Goal: Transaction & Acquisition: Obtain resource

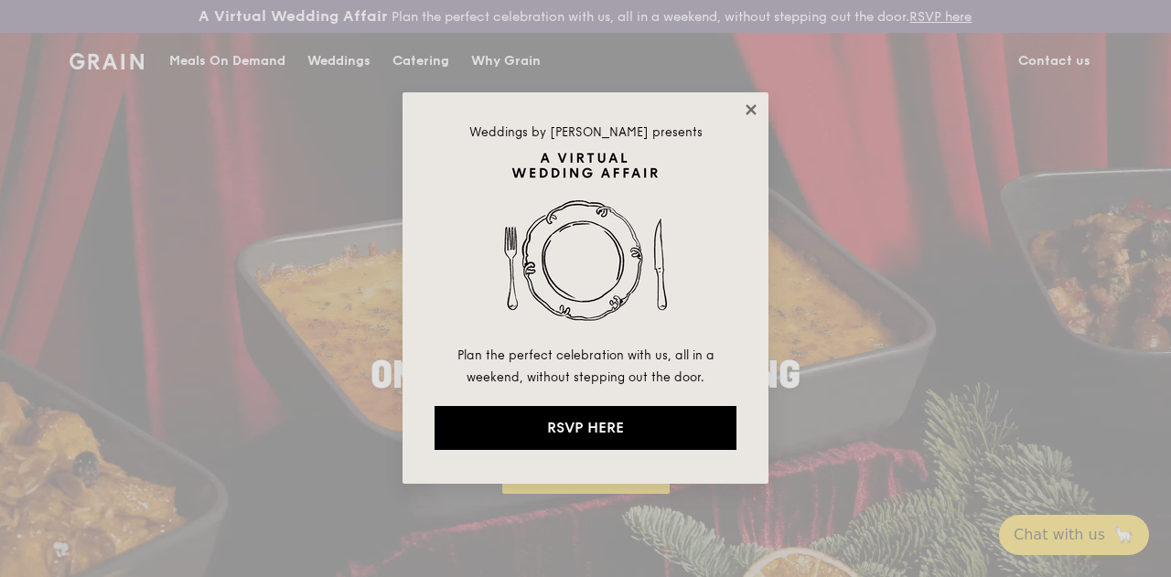
click at [755, 108] on icon at bounding box center [751, 110] width 16 height 16
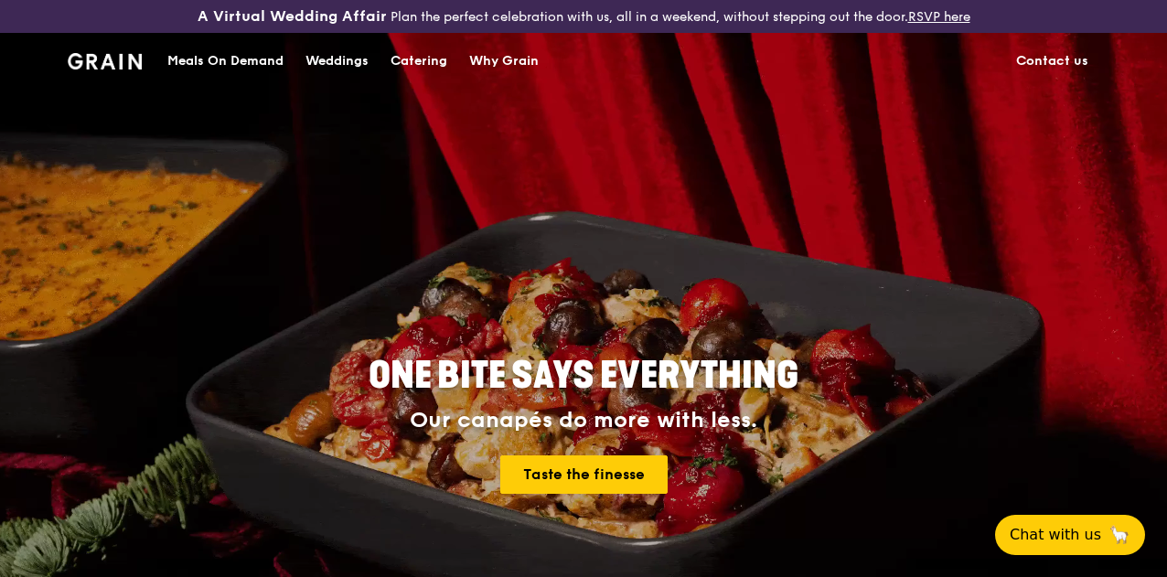
click at [428, 72] on div "Catering" at bounding box center [419, 61] width 57 height 55
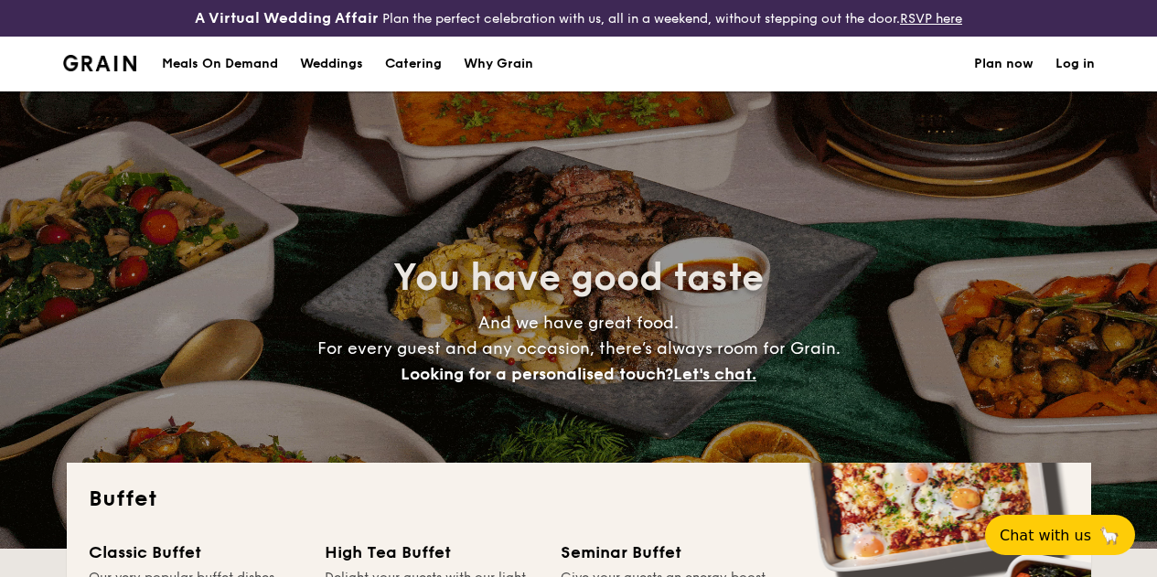
select select
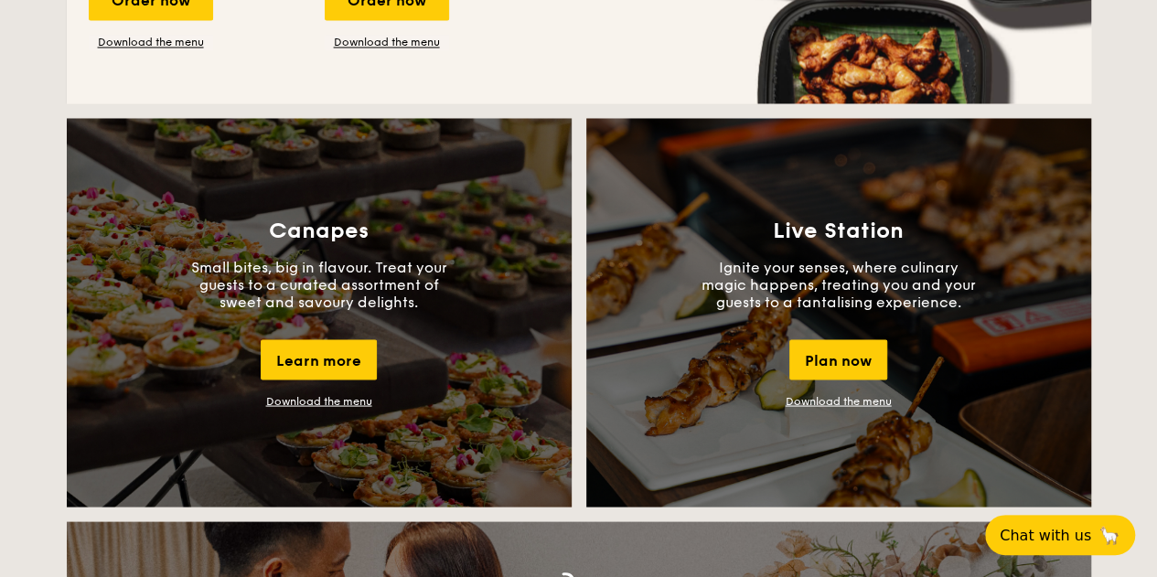
scroll to position [1646, 0]
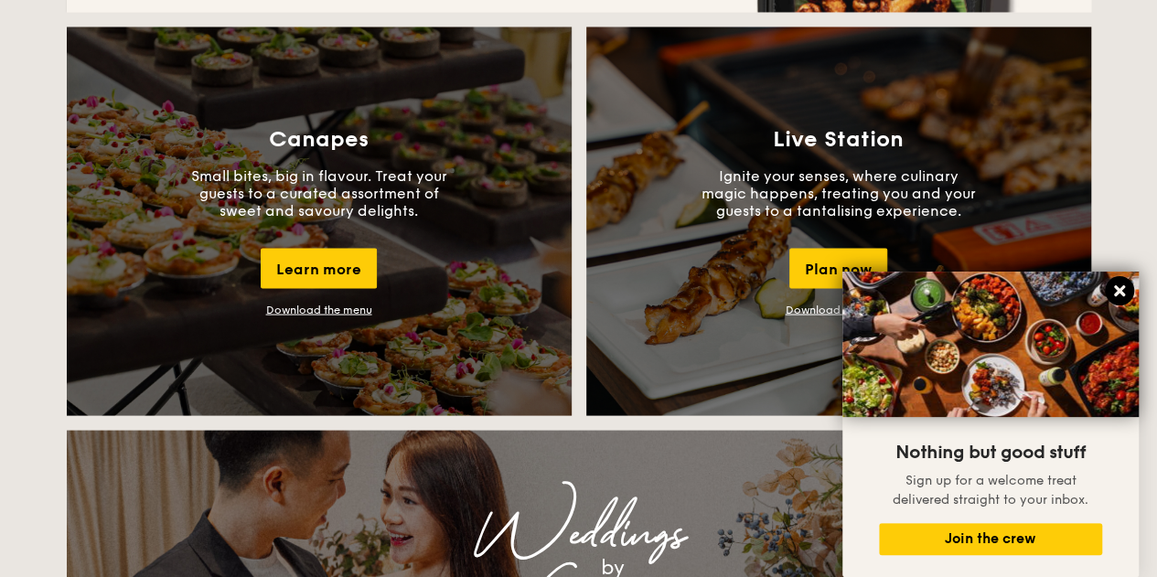
click at [1116, 292] on icon at bounding box center [1119, 291] width 16 height 16
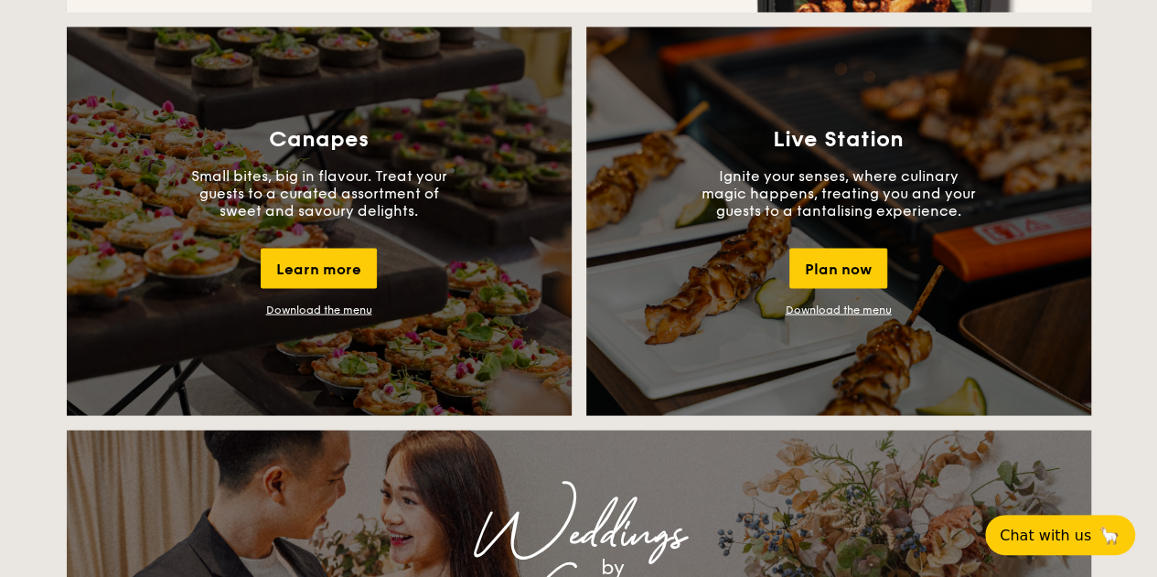
click at [854, 316] on link "Download the menu" at bounding box center [839, 309] width 106 height 13
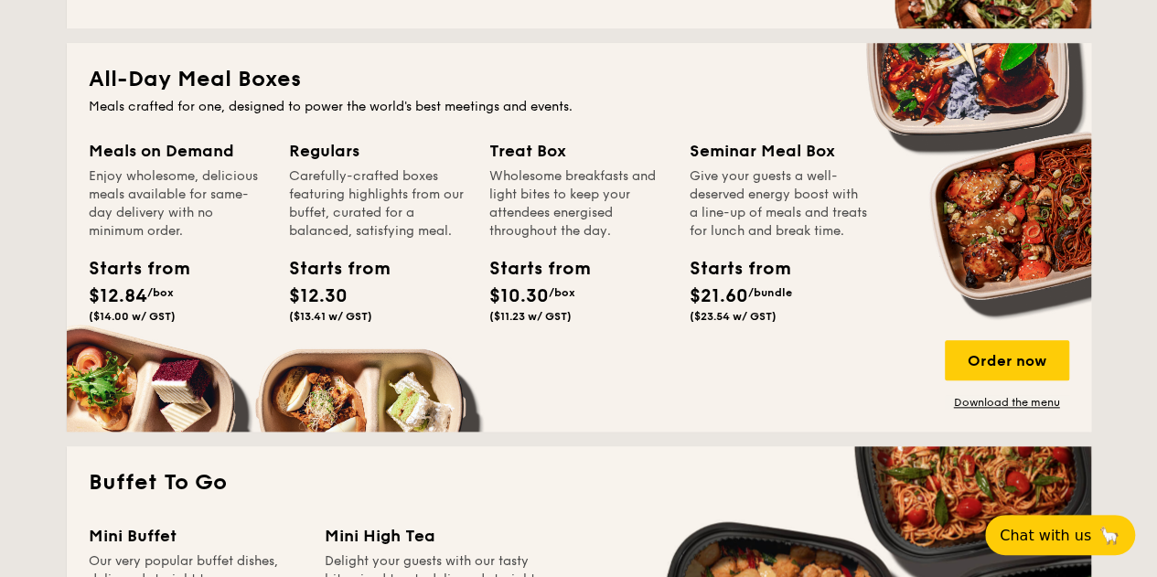
scroll to position [457, 0]
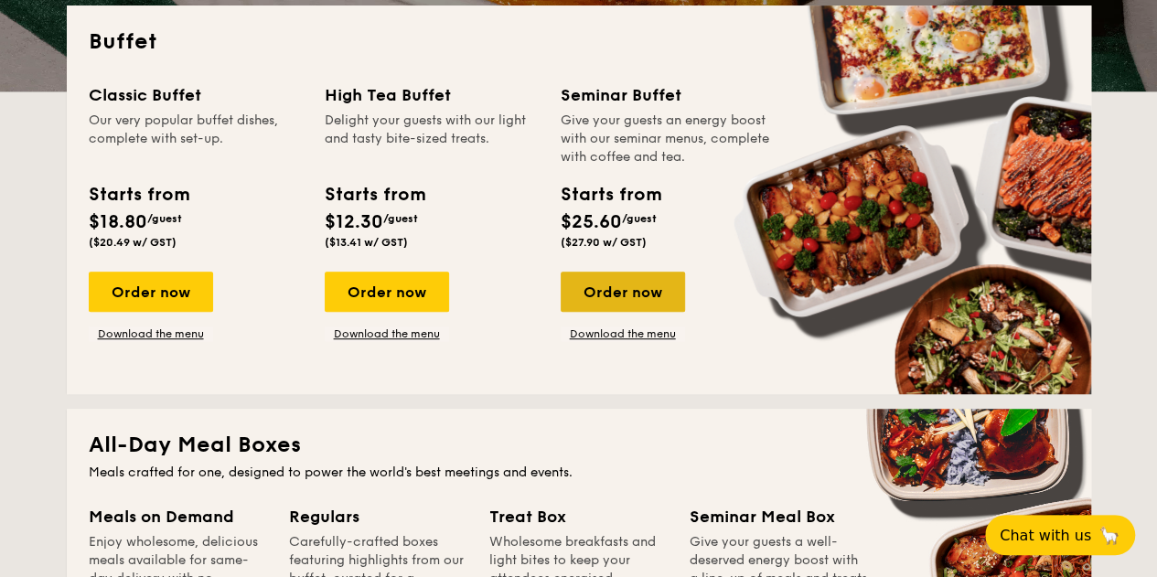
click at [636, 312] on div "Order now" at bounding box center [623, 292] width 124 height 40
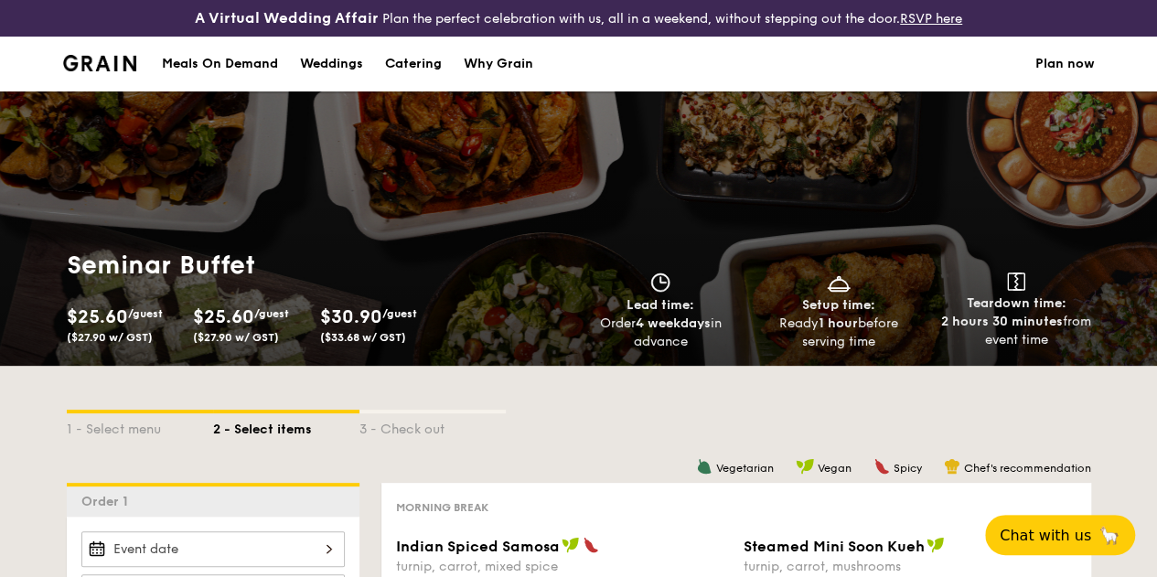
scroll to position [509, 0]
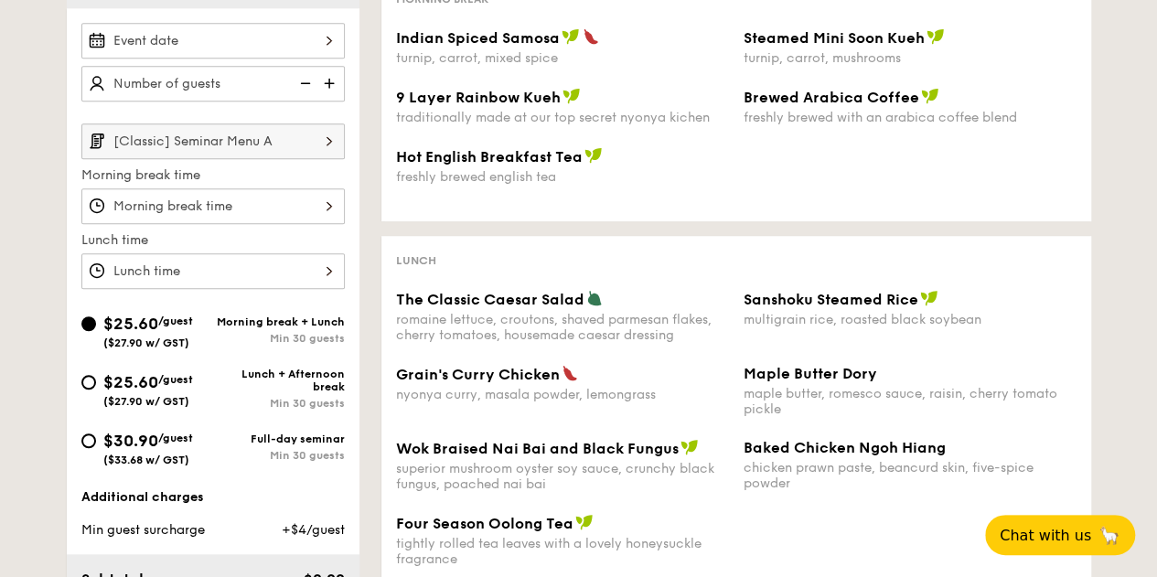
select select
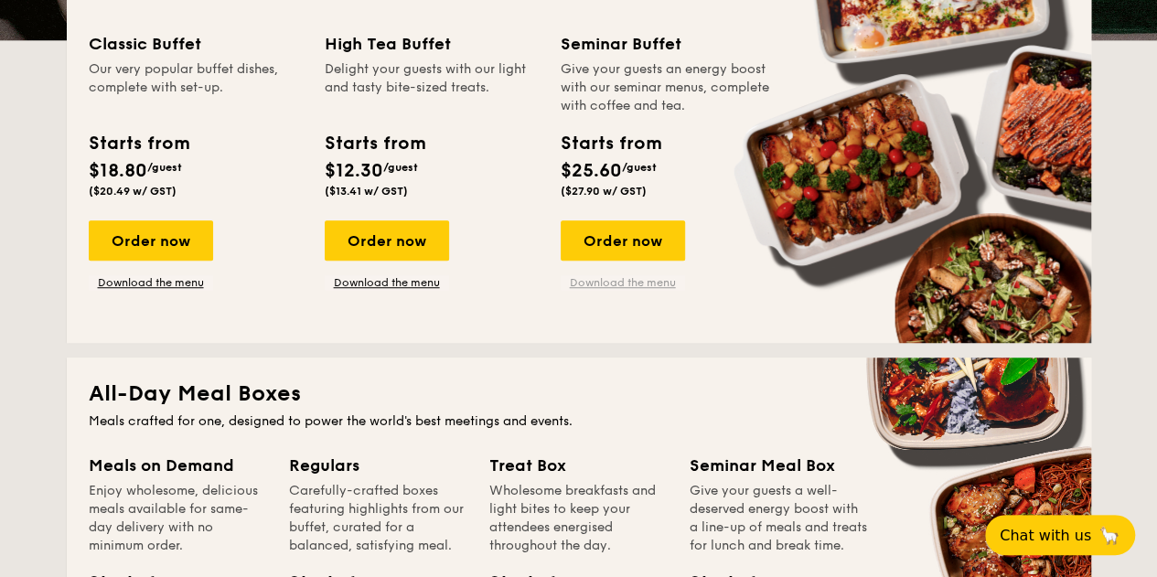
click at [616, 290] on link "Download the menu" at bounding box center [623, 282] width 124 height 15
click at [187, 290] on link "Download the menu" at bounding box center [151, 282] width 124 height 15
